Goal: Task Accomplishment & Management: Manage account settings

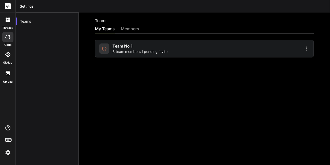
click at [157, 53] on span "3 team members , 1 pending invite" at bounding box center [139, 51] width 55 height 5
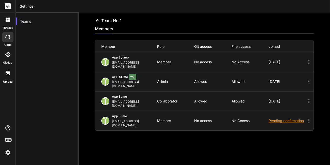
click at [308, 118] on icon at bounding box center [308, 120] width 1 height 4
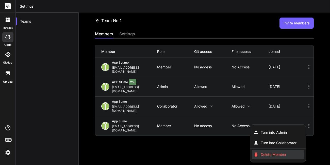
click at [271, 152] on span "Delete Member" at bounding box center [273, 154] width 26 height 5
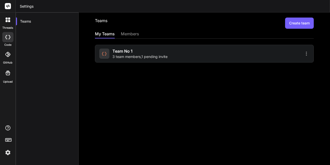
click at [142, 57] on span "3 team members , 1 pending invite" at bounding box center [139, 56] width 55 height 5
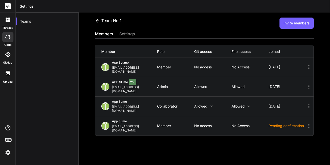
click at [306, 122] on icon at bounding box center [309, 125] width 6 height 6
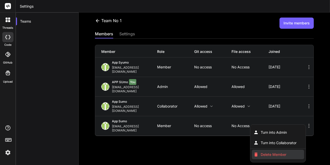
click at [275, 149] on li "Delete Member" at bounding box center [278, 153] width 52 height 9
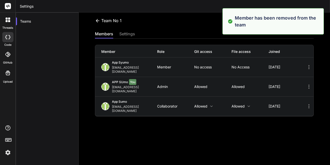
click at [162, 11] on header "Settings" at bounding box center [173, 6] width 314 height 12
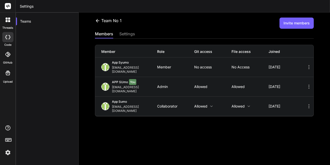
click at [291, 28] on button "Invite members" at bounding box center [296, 22] width 34 height 11
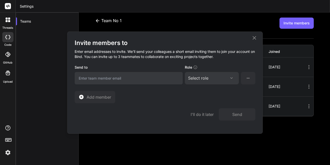
click at [148, 78] on input "email" at bounding box center [129, 78] width 108 height 12
type input "[EMAIL_ADDRESS][DOMAIN_NAME]"
click at [218, 76] on div "Select role" at bounding box center [211, 78] width 47 height 6
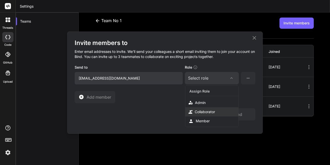
click at [208, 109] on div "Collaborator" at bounding box center [204, 111] width 20 height 5
click at [227, 114] on button "Send" at bounding box center [237, 114] width 37 height 12
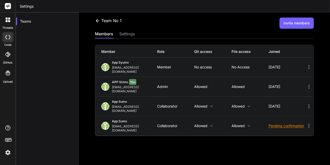
click at [290, 28] on button "Invite members" at bounding box center [296, 22] width 34 height 11
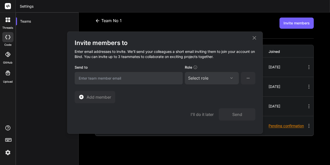
click at [107, 74] on input "email" at bounding box center [129, 78] width 108 height 12
type input "rahul@witarist.com"
click at [199, 80] on div "Select role" at bounding box center [198, 78] width 20 height 6
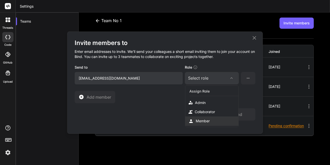
click at [197, 120] on div "Member" at bounding box center [203, 120] width 14 height 5
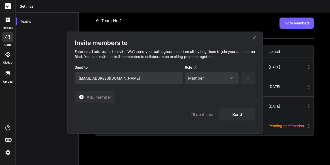
click at [235, 115] on button "Send" at bounding box center [237, 114] width 37 height 12
